Goal: Task Accomplishment & Management: Manage account settings

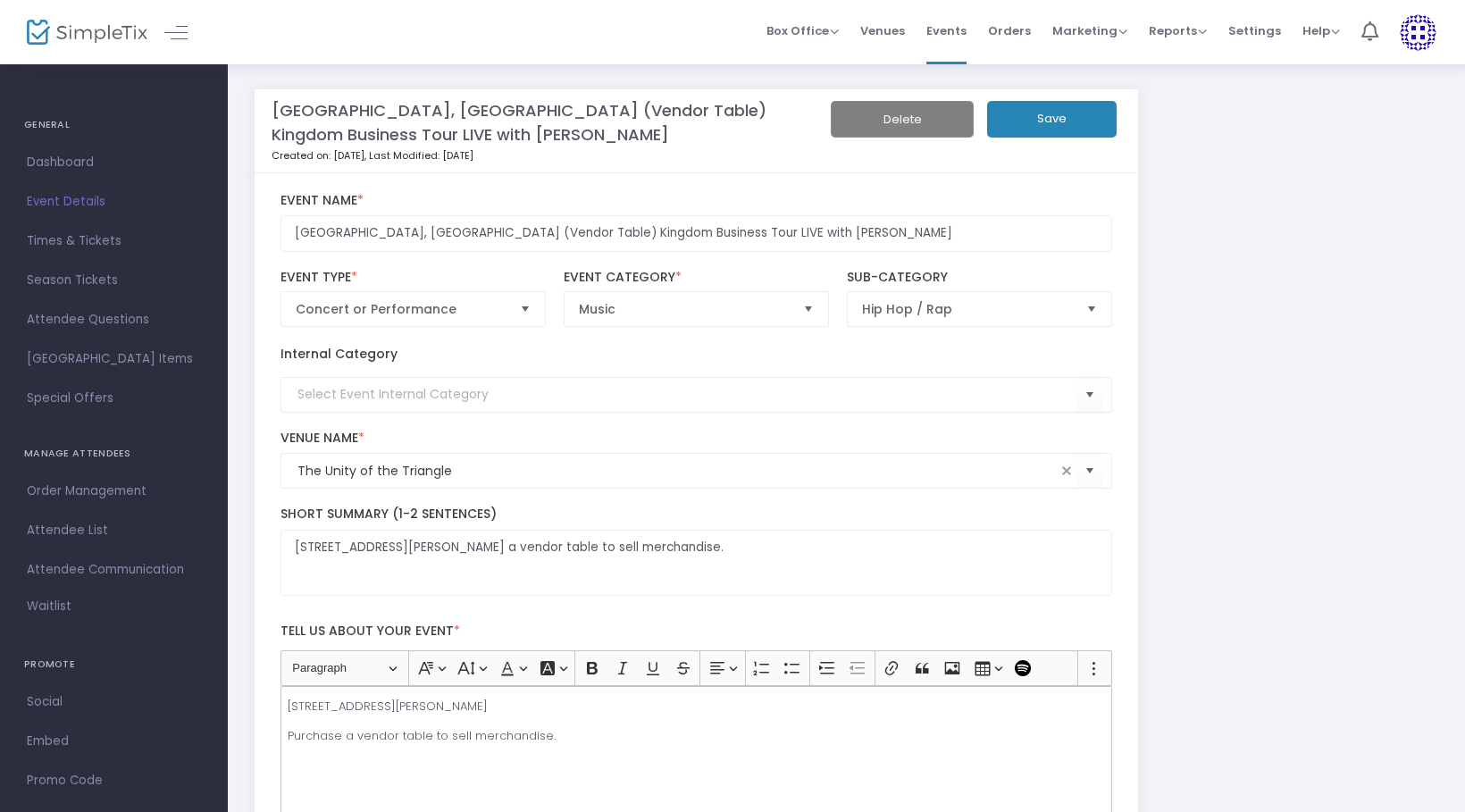
click at [1032, 113] on button "Save" at bounding box center [1052, 119] width 130 height 37
click at [944, 17] on span "Events" at bounding box center [947, 30] width 41 height 45
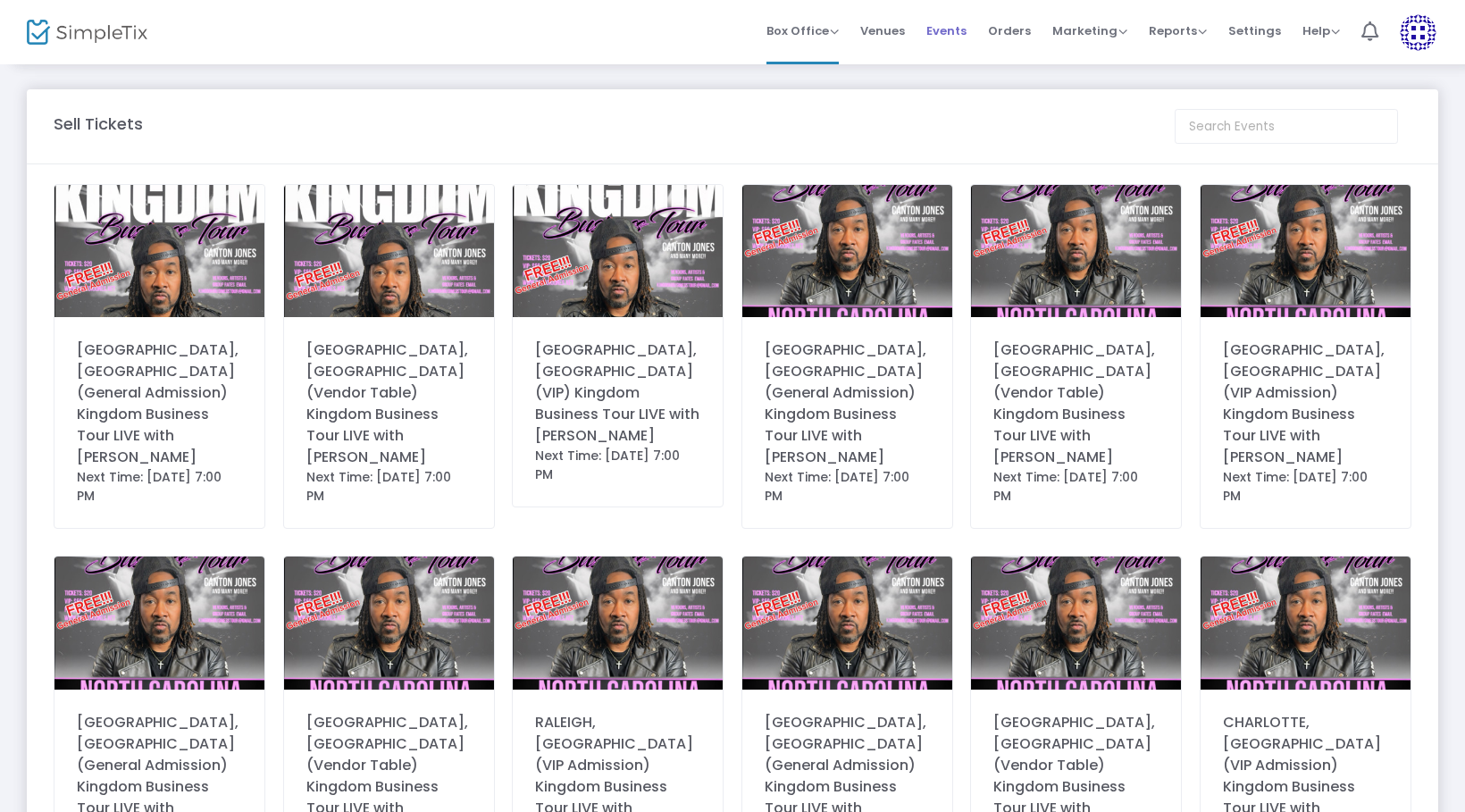
click at [959, 24] on span "Events" at bounding box center [947, 30] width 41 height 45
